Goal: Task Accomplishment & Management: Manage account settings

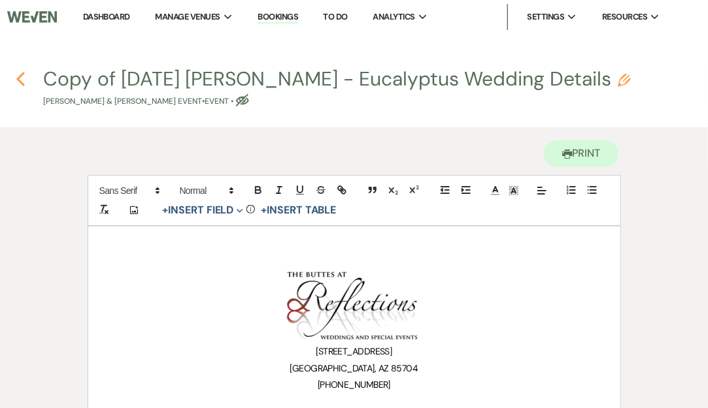
click at [22, 78] on icon "Previous" at bounding box center [21, 79] width 10 height 16
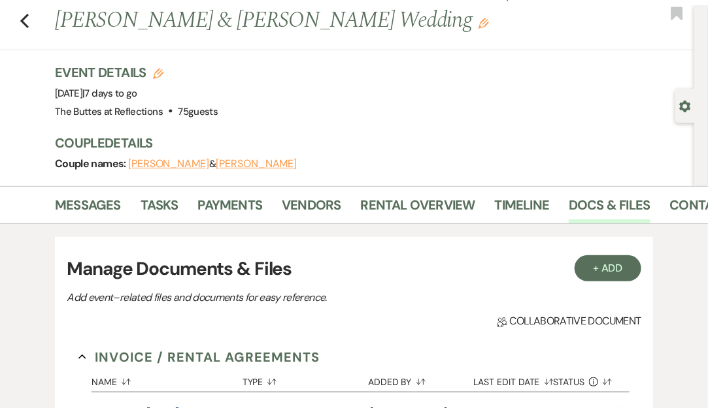
scroll to position [29, 0]
click at [24, 24] on icon "Previous" at bounding box center [25, 20] width 10 height 16
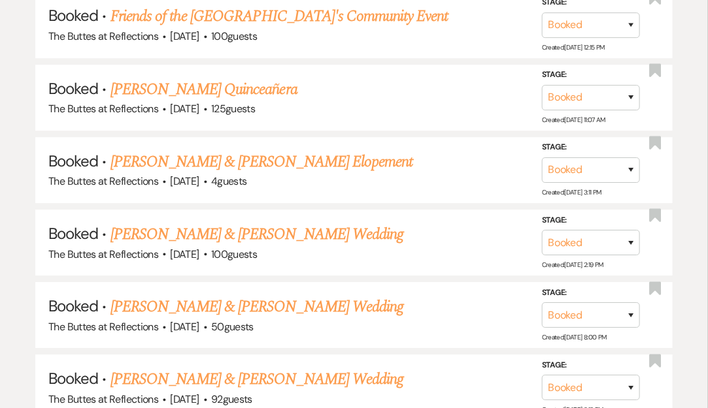
scroll to position [887, 0]
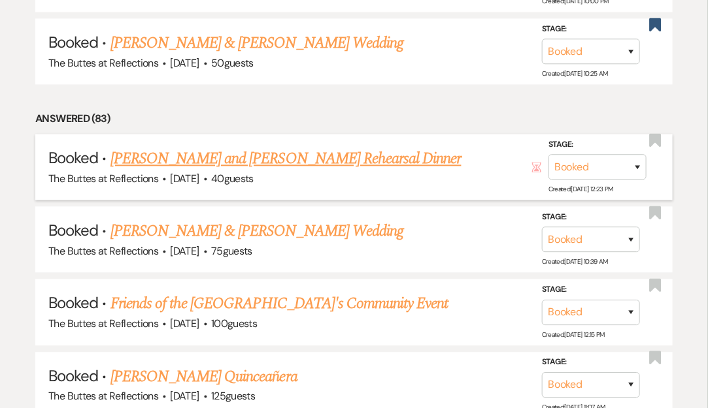
click at [169, 147] on link "[PERSON_NAME] and [PERSON_NAME] Rehearsal Dinner" at bounding box center [285, 159] width 351 height 24
select select "1"
select select "11"
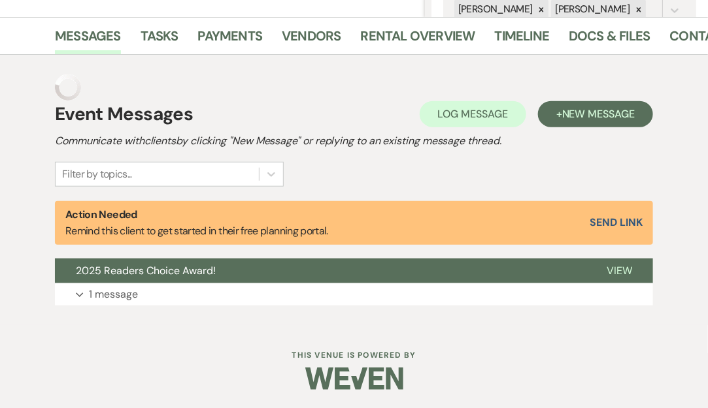
scroll to position [285, 0]
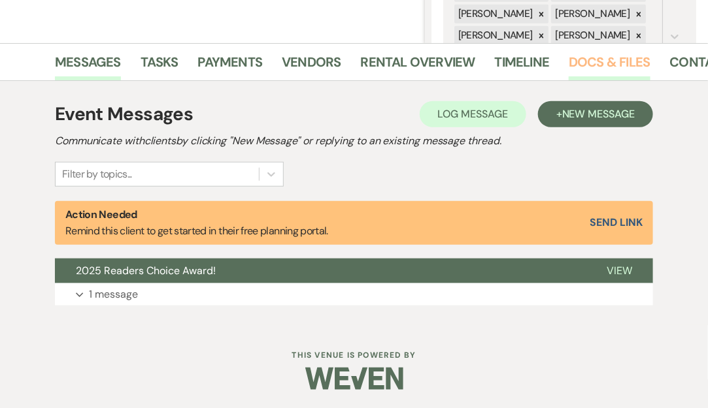
click at [586, 56] on link "Docs & Files" at bounding box center [609, 66] width 81 height 29
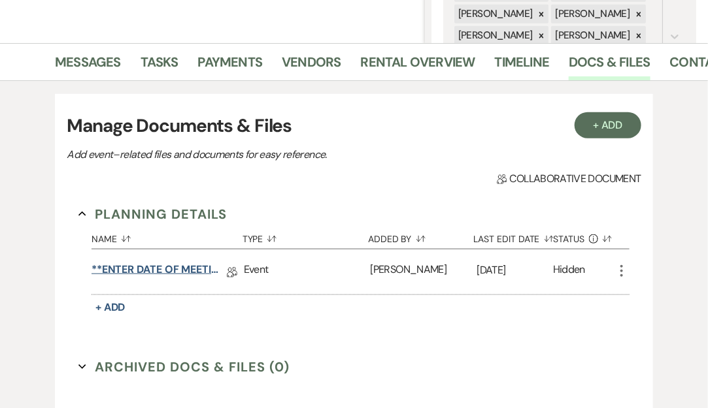
click at [144, 268] on link "**ENTER DATE OF MEETING** REHEARSAL BRUNCH Details" at bounding box center [156, 272] width 131 height 20
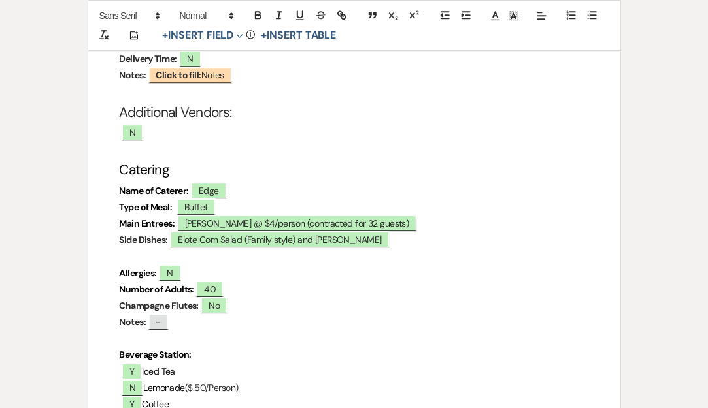
scroll to position [1136, 0]
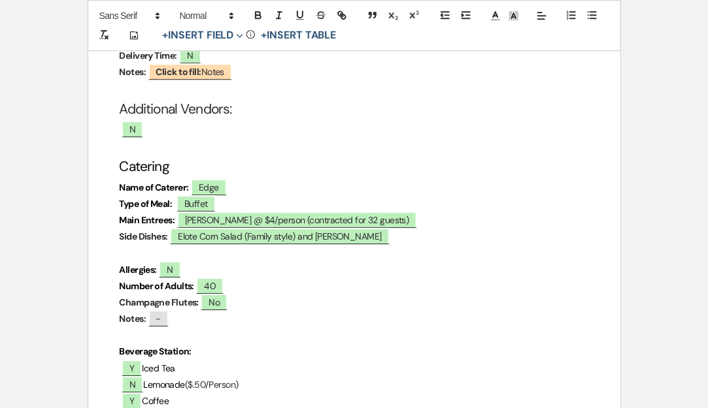
click at [249, 295] on p "Champagne Flutes : ﻿ No ﻿" at bounding box center [354, 303] width 469 height 16
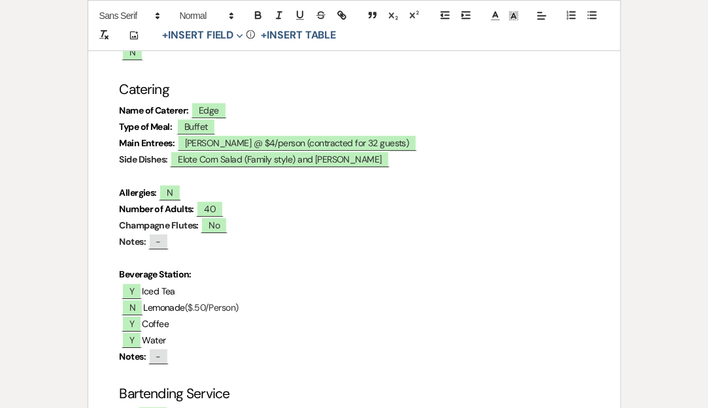
scroll to position [1211, 0]
